Goal: Find specific page/section: Find specific page/section

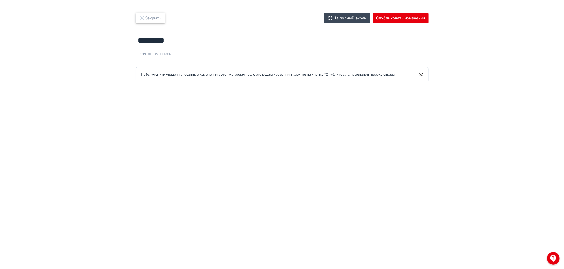
click at [155, 22] on button "Закрыть" at bounding box center [150, 18] width 29 height 11
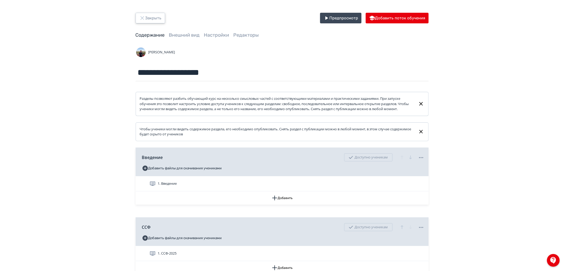
click at [155, 22] on button "Закрыть" at bounding box center [150, 18] width 29 height 11
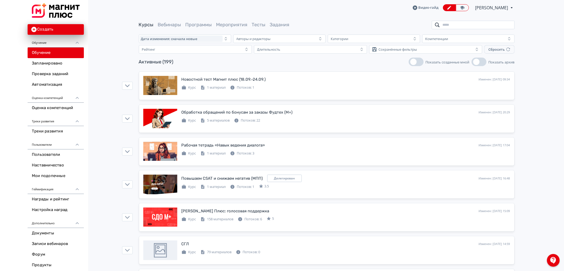
click at [463, 25] on input "search" at bounding box center [473, 25] width 83 height 8
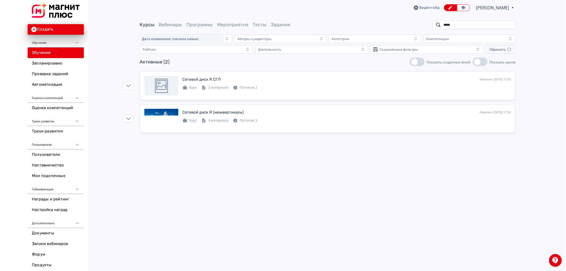
type input "*****"
